Goal: Task Accomplishment & Management: Complete application form

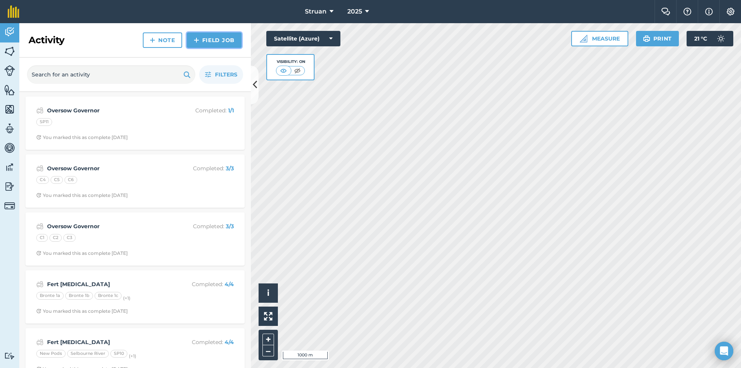
click at [198, 39] on img at bounding box center [196, 40] width 5 height 9
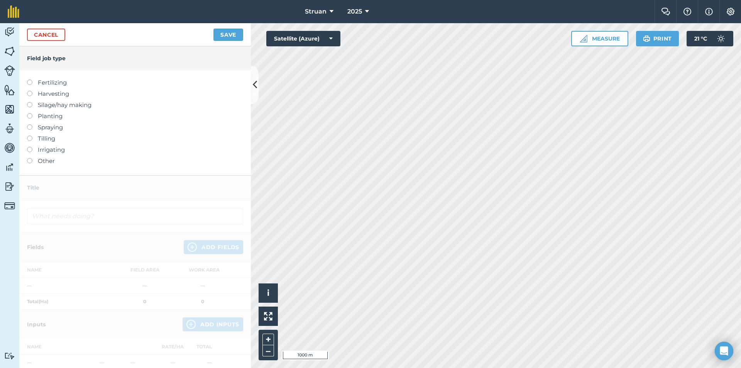
click at [32, 85] on label "Fertilizing" at bounding box center [135, 82] width 216 height 9
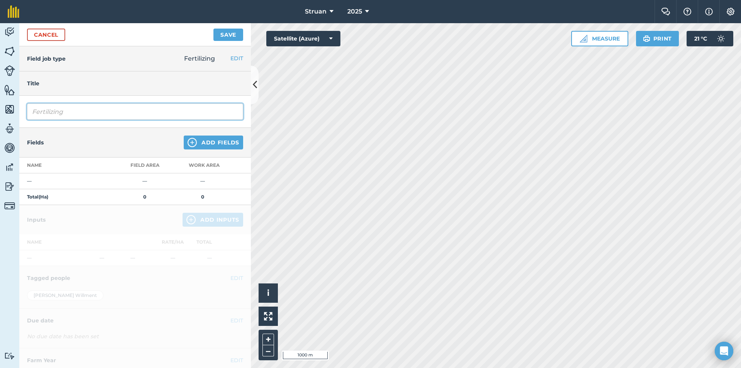
click at [57, 110] on input "Fertilizing" at bounding box center [135, 111] width 216 height 16
click at [90, 109] on input "FertiliziFertng" at bounding box center [135, 111] width 216 height 16
type input "Fert [MEDICAL_DATA]"
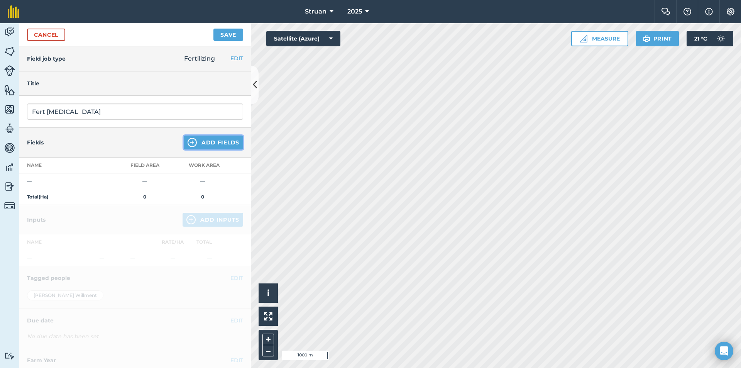
click at [192, 139] on button "Add Fields" at bounding box center [213, 143] width 59 height 14
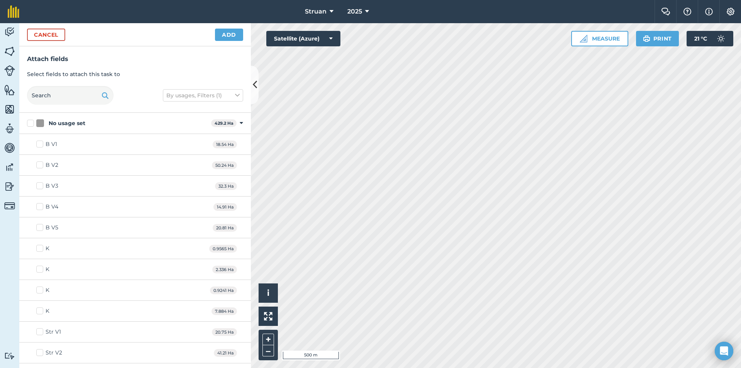
checkbox input "true"
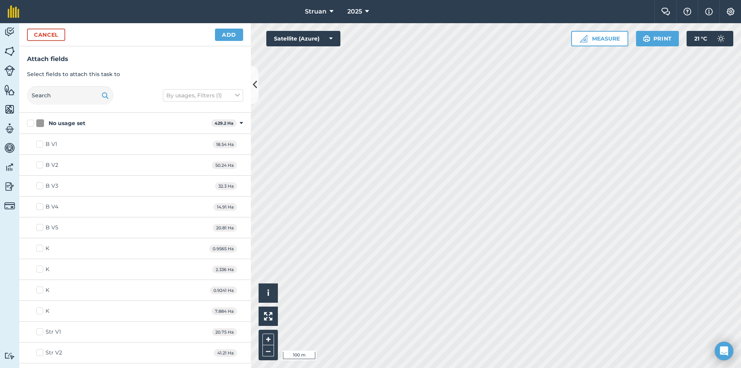
checkbox input "true"
click at [229, 38] on button "Add" at bounding box center [229, 35] width 28 height 12
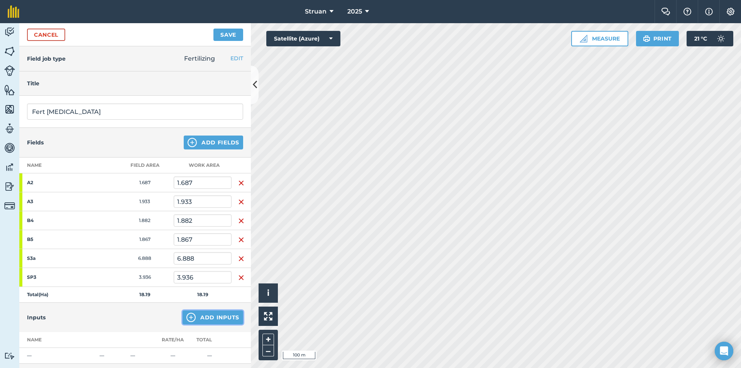
click at [203, 320] on button "Add Inputs" at bounding box center [213, 317] width 61 height 14
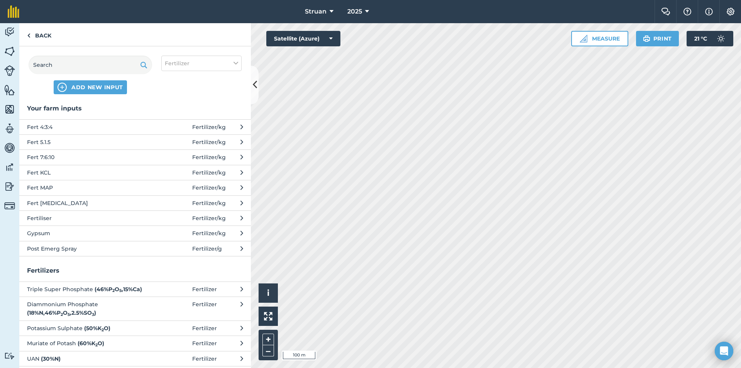
click at [161, 202] on span at bounding box center [174, 203] width 36 height 8
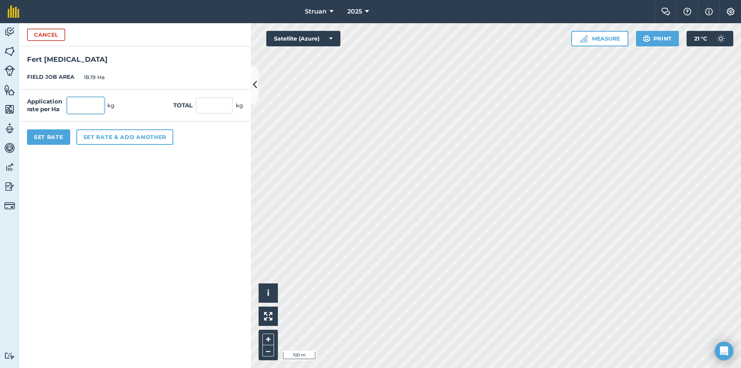
click at [94, 110] on input "text" at bounding box center [85, 105] width 37 height 16
type input "0"
type input "90"
type input "1,637.1"
click at [59, 137] on button "Set Rate" at bounding box center [48, 136] width 43 height 15
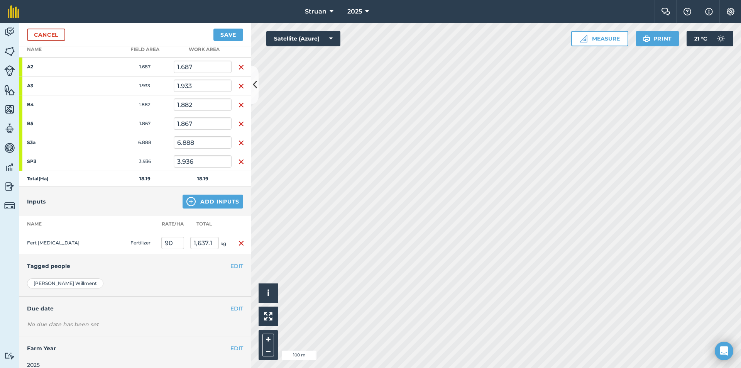
scroll to position [125, 0]
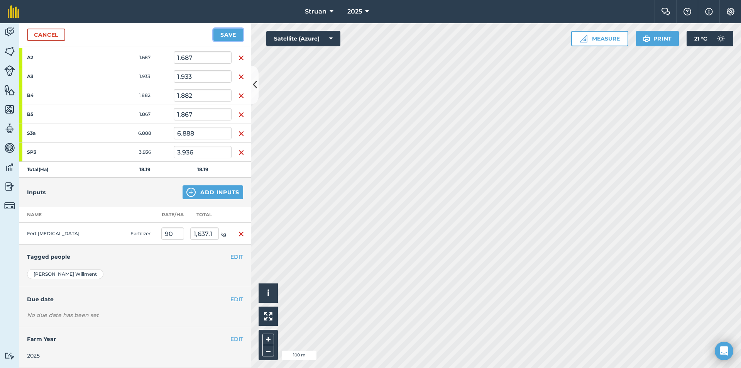
click at [230, 36] on button "Save" at bounding box center [229, 35] width 30 height 12
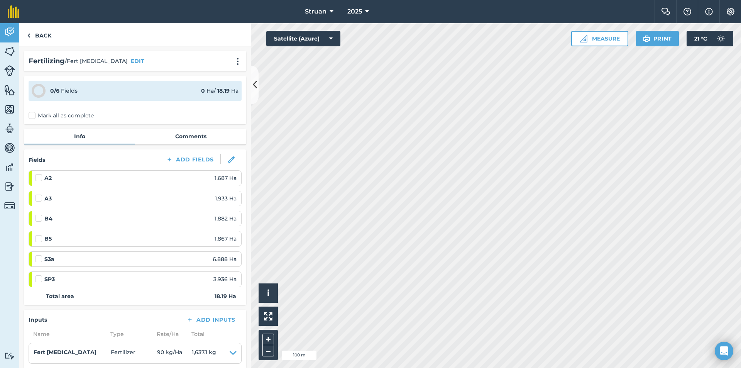
click at [32, 120] on div "0 / 6 Fields 0 Ha / 18.19 [PERSON_NAME] all as complete" at bounding box center [135, 100] width 222 height 48
click at [32, 119] on label "Mark all as complete" at bounding box center [61, 116] width 65 height 8
click at [32, 117] on input "Mark all as complete" at bounding box center [31, 114] width 5 height 5
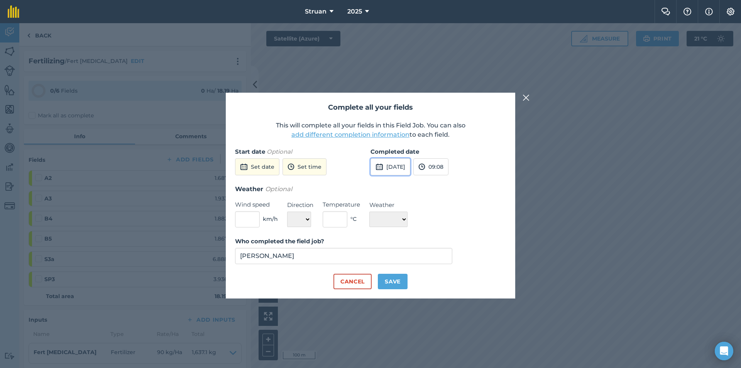
click at [399, 167] on button "[DATE]" at bounding box center [391, 166] width 40 height 17
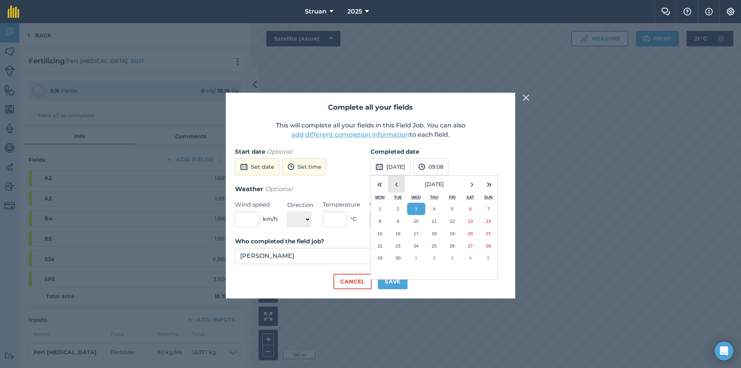
click at [395, 185] on button "‹" at bounding box center [396, 184] width 17 height 17
click at [415, 254] on button "27" at bounding box center [416, 258] width 18 height 12
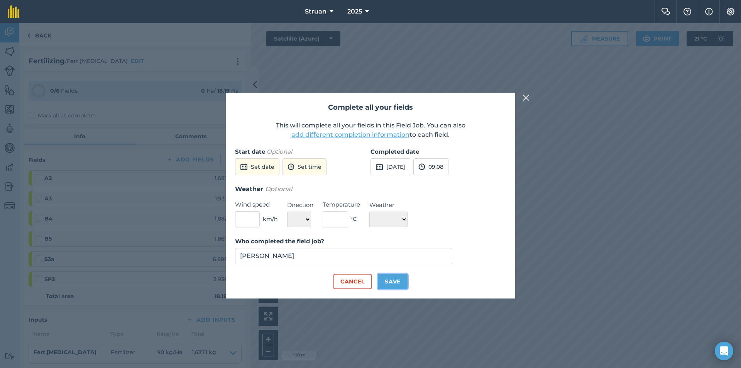
click at [394, 281] on button "Save" at bounding box center [393, 281] width 30 height 15
checkbox input "true"
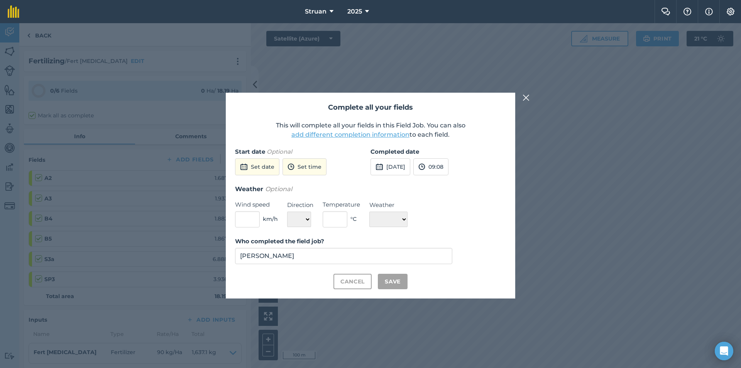
checkbox input "true"
